Goal: Use online tool/utility: Utilize a website feature to perform a specific function

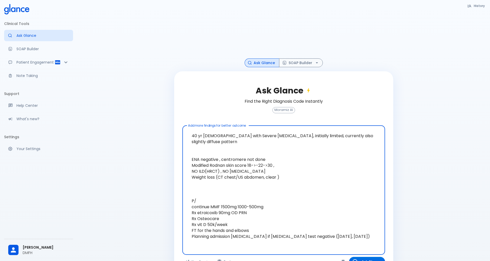
click at [265, 150] on textarea "40 yr [DEMOGRAPHIC_DATA] with Severe [MEDICAL_DATA], initially limited, current…" at bounding box center [284, 186] width 196 height 117
type textarea "40 yr [DEMOGRAPHIC_DATA] with Severe [MEDICAL_DATA], initially limited, current…"
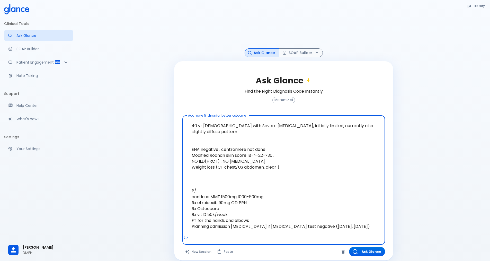
scroll to position [16, 0]
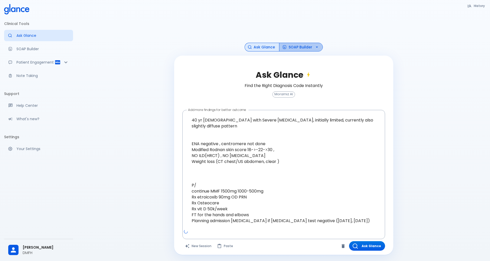
click at [302, 49] on button "SOAP Builder" at bounding box center [301, 47] width 44 height 9
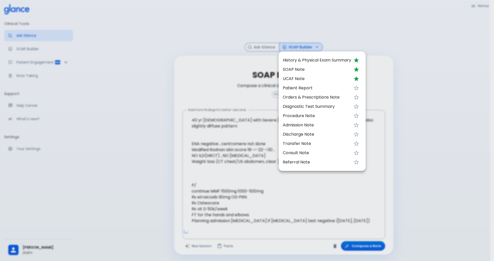
click at [305, 77] on span "UCAF Note" at bounding box center [317, 79] width 68 height 6
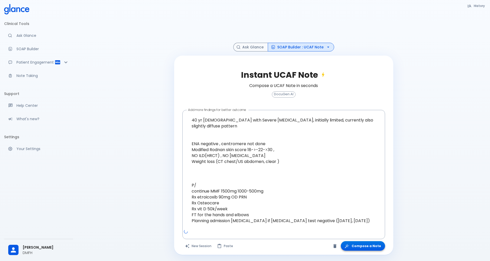
click at [370, 247] on button "Compose a Note" at bounding box center [363, 246] width 44 height 10
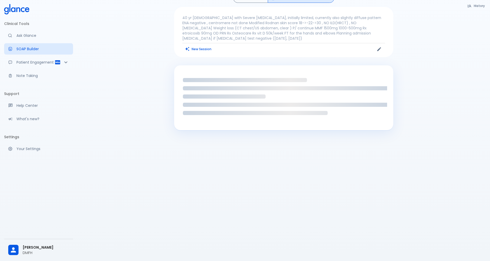
scroll to position [12, 0]
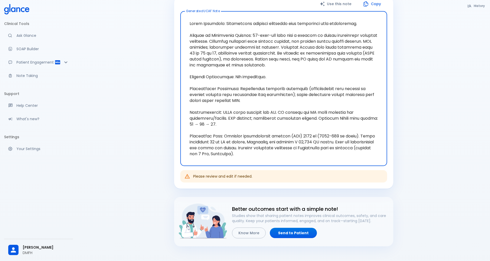
scroll to position [90, 0]
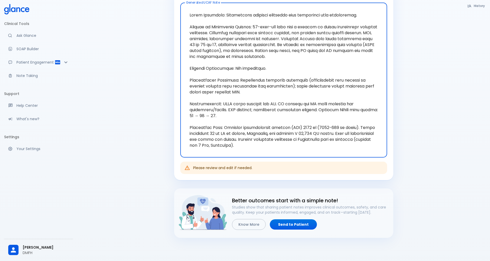
click at [262, 142] on textarea "Generated UCAF Note" at bounding box center [284, 80] width 200 height 146
drag, startPoint x: 286, startPoint y: 145, endPoint x: 183, endPoint y: 15, distance: 166.3
click at [183, 15] on div "x Generated UCAF Note" at bounding box center [283, 80] width 207 height 155
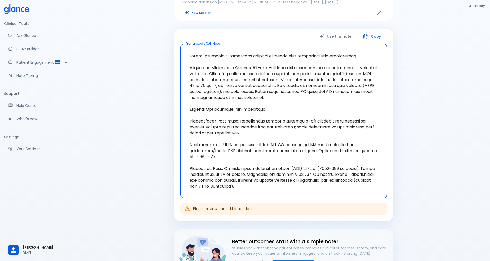
scroll to position [0, 0]
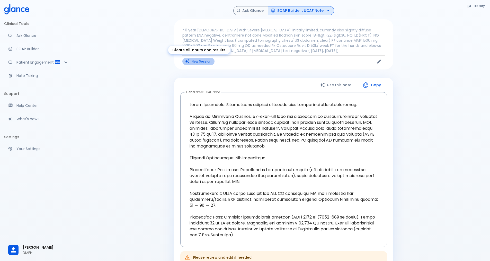
click at [198, 62] on button "New Session" at bounding box center [198, 61] width 32 height 7
